Goal: Task Accomplishment & Management: Use online tool/utility

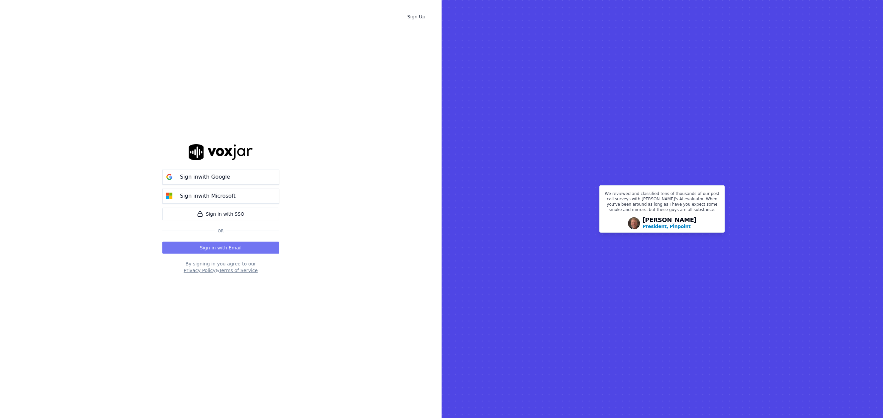
click at [206, 246] on button "Sign in with Email" at bounding box center [220, 248] width 117 height 12
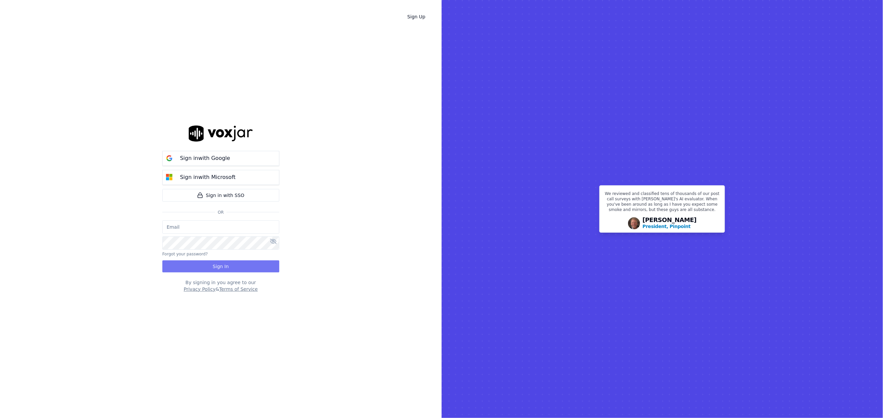
type input "grahamsmith@spsdoorguard.com"
click at [216, 266] on button "Sign In" at bounding box center [220, 266] width 117 height 12
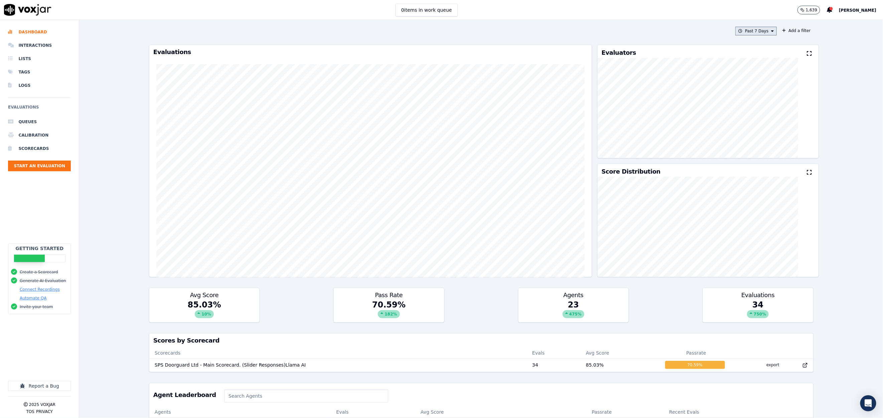
click at [742, 32] on button "Past 7 Days" at bounding box center [755, 31] width 41 height 9
click at [746, 51] on div "[DATE]" at bounding box center [753, 51] width 14 height 5
click at [760, 113] on button "Add" at bounding box center [766, 108] width 13 height 11
click at [47, 44] on li "Interactions" at bounding box center [39, 45] width 63 height 13
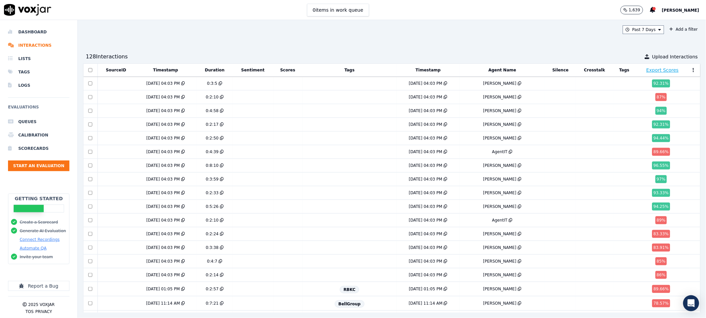
click at [690, 70] on button at bounding box center [693, 70] width 7 height 10
click at [652, 79] on button "Edit Columns" at bounding box center [674, 81] width 45 height 11
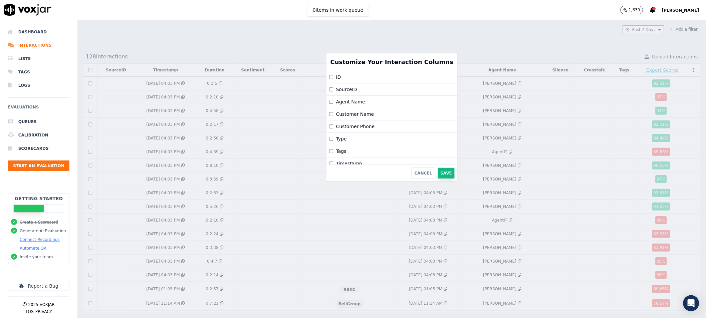
click at [438, 173] on button "Save" at bounding box center [446, 173] width 17 height 11
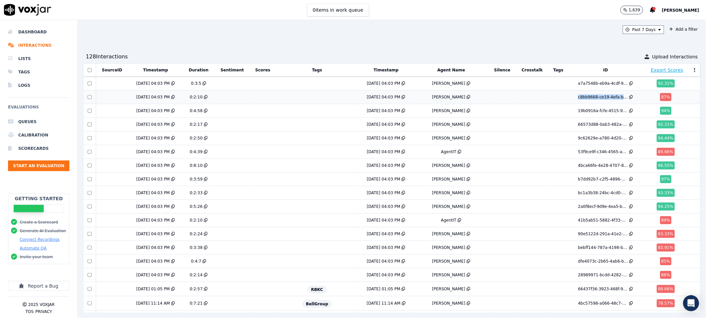
drag, startPoint x: 547, startPoint y: 97, endPoint x: 597, endPoint y: 102, distance: 50.0
click at [597, 102] on td "c8bb9668-ce19-4efa-bb6e-a4b2592b0503" at bounding box center [605, 97] width 75 height 14
click at [692, 4] on div "1,635 Graham Smith" at bounding box center [663, 10] width 85 height 20
click at [655, 11] on icon at bounding box center [652, 10] width 5 height 6
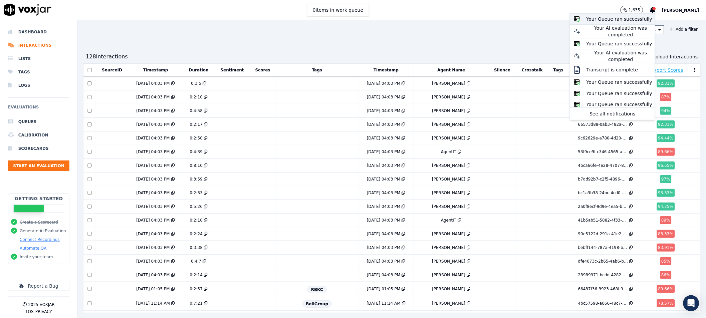
click at [614, 19] on div "Your Queue ran successfully" at bounding box center [621, 19] width 68 height 7
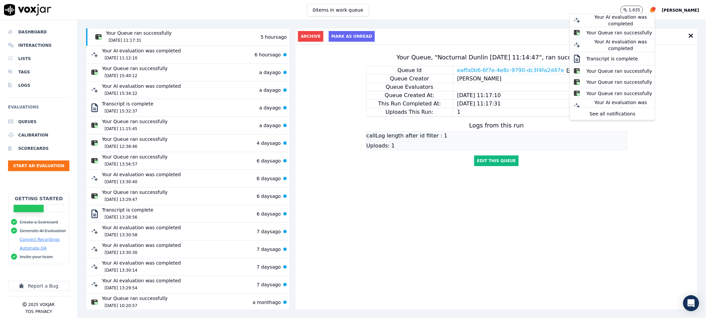
click at [162, 16] on div "0 items in work queue 1,635 Your AI evaluation was completed Your Queue ran suc…" at bounding box center [353, 10] width 706 height 20
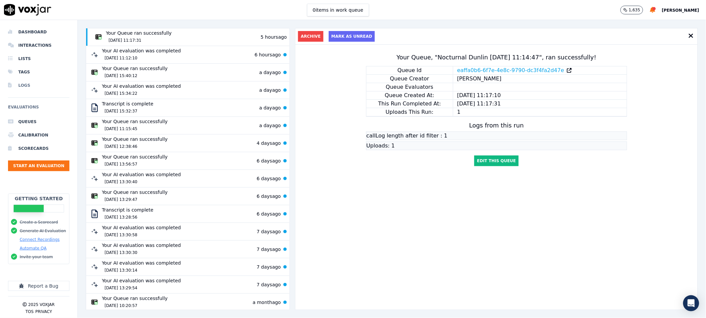
click at [38, 87] on li "Logs" at bounding box center [38, 85] width 61 height 13
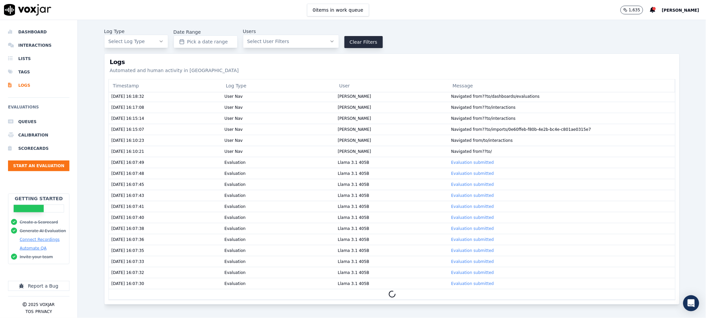
scroll to position [2483, 0]
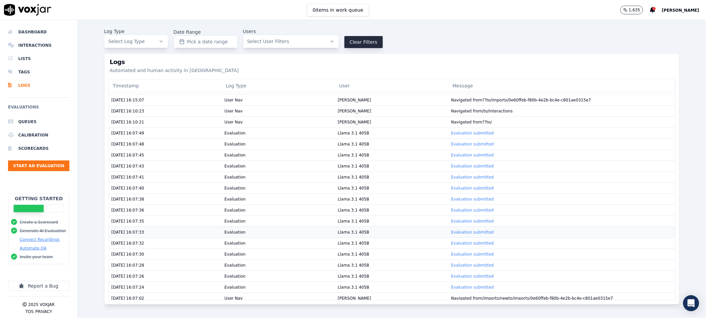
click at [453, 235] on link "Evaluation submitted" at bounding box center [472, 232] width 43 height 5
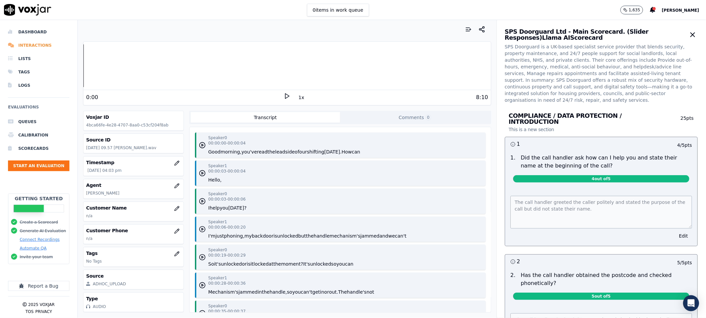
click at [32, 47] on li "Interactions" at bounding box center [38, 45] width 61 height 13
